Goal: Complete application form: Complete application form

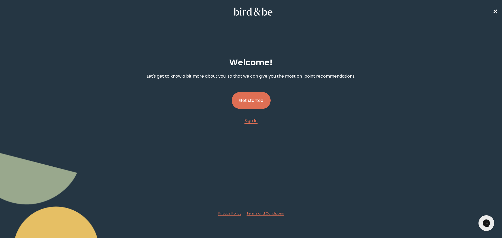
click at [253, 100] on button "Get started" at bounding box center [251, 100] width 39 height 17
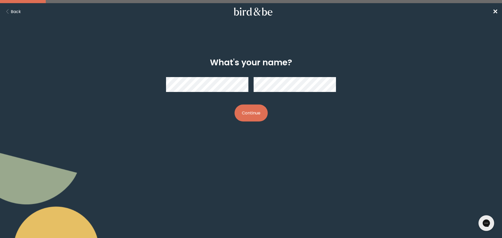
click at [259, 108] on button "Continue" at bounding box center [250, 113] width 33 height 17
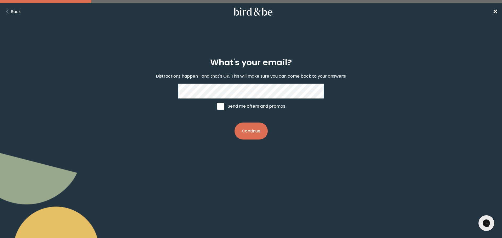
click at [257, 133] on button "Continue" at bounding box center [250, 131] width 33 height 17
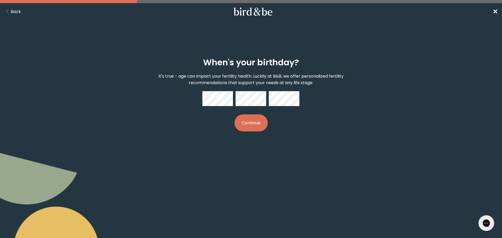
click at [257, 121] on button "Continue" at bounding box center [250, 122] width 33 height 17
click at [297, 142] on form "When's your birthday? It's true - age can impact your fertility health. Luckily…" at bounding box center [250, 94] width 251 height 99
click at [244, 127] on button "Continue" at bounding box center [250, 122] width 33 height 17
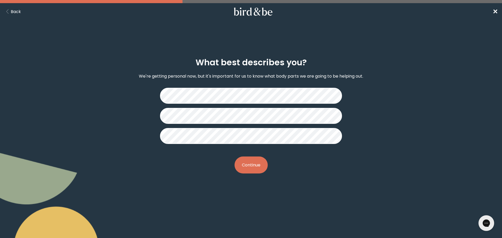
click at [250, 170] on button "Continue" at bounding box center [250, 165] width 33 height 17
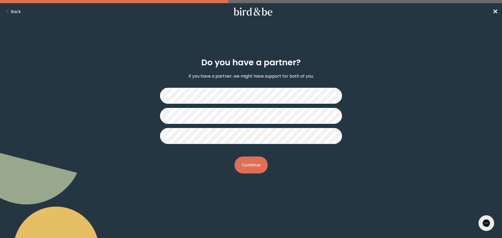
click at [257, 164] on button "Continue" at bounding box center [250, 165] width 33 height 17
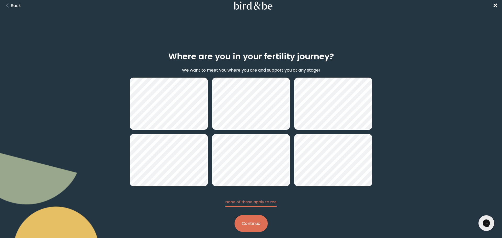
scroll to position [8, 0]
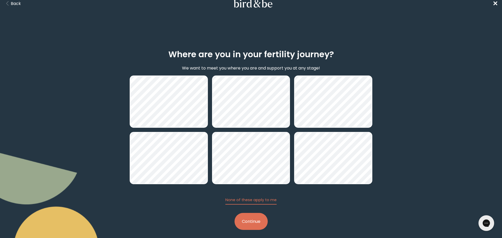
click at [258, 219] on button "Continue" at bounding box center [250, 221] width 33 height 17
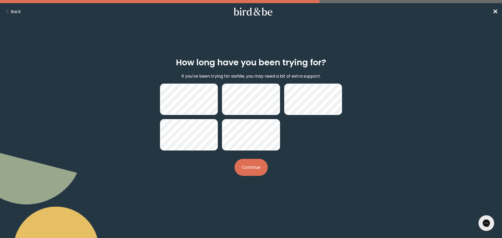
click at [255, 169] on button "Continue" at bounding box center [250, 167] width 33 height 17
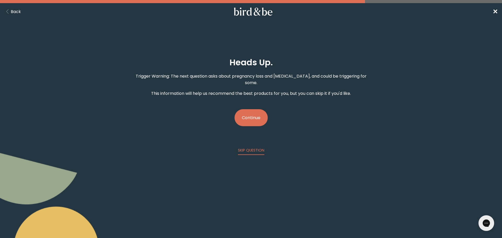
click at [258, 112] on button "Continue" at bounding box center [250, 117] width 33 height 17
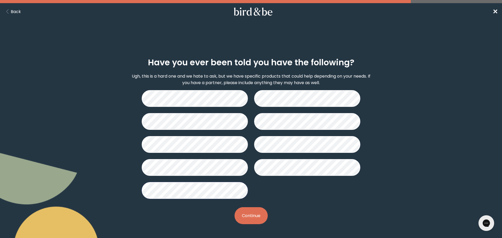
click at [253, 215] on button "Continue" at bounding box center [250, 215] width 33 height 17
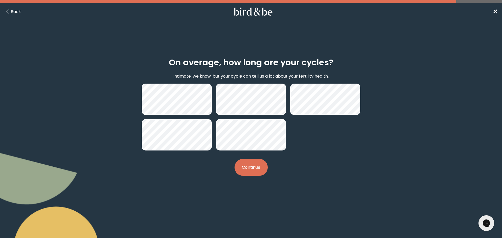
click at [251, 166] on button "Continue" at bounding box center [250, 167] width 33 height 17
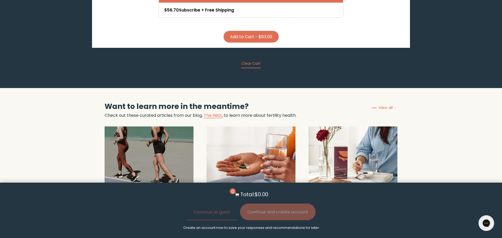
scroll to position [1426, 0]
